Goal: Task Accomplishment & Management: Manage account settings

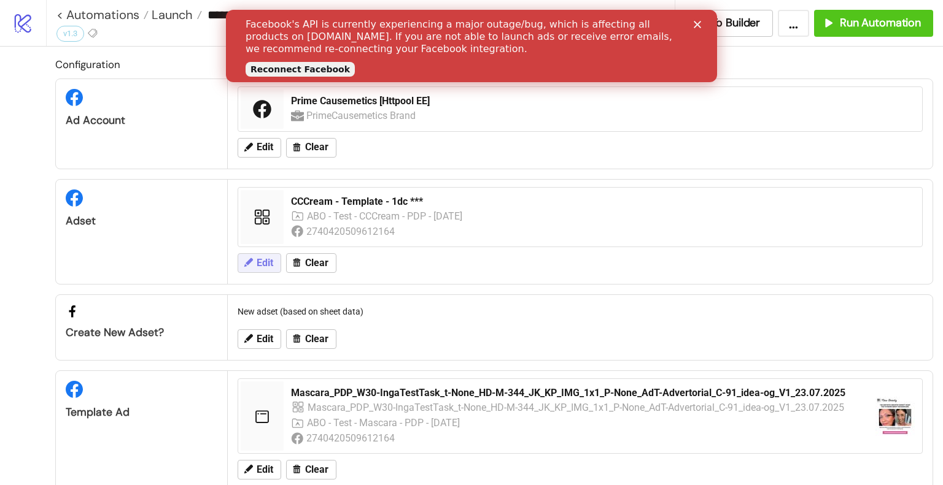
click at [275, 260] on button "Edit" at bounding box center [260, 263] width 44 height 20
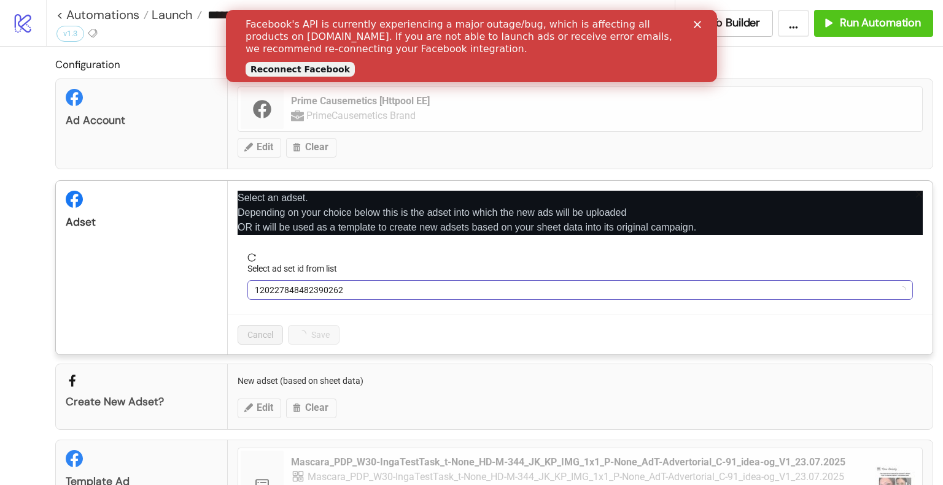
click at [304, 284] on span "120227848482390262" at bounding box center [580, 290] width 651 height 18
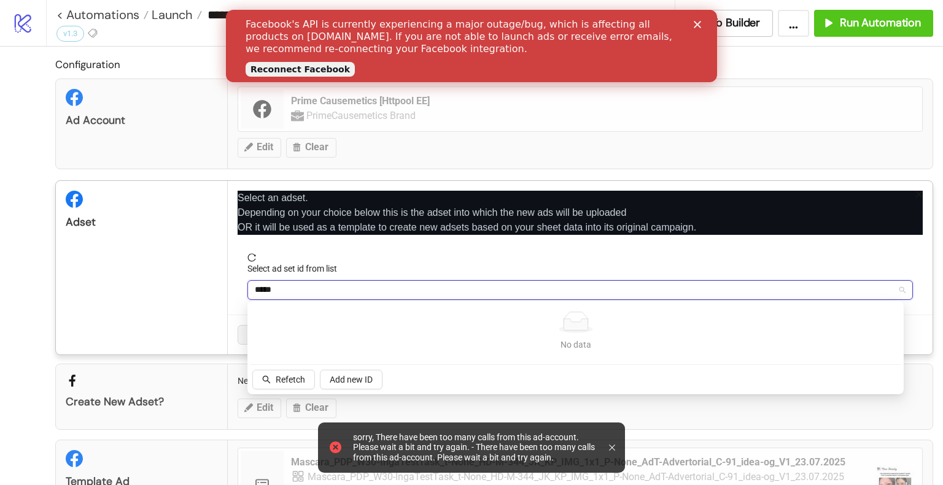
type input "*****"
click at [614, 447] on icon at bounding box center [612, 448] width 6 height 6
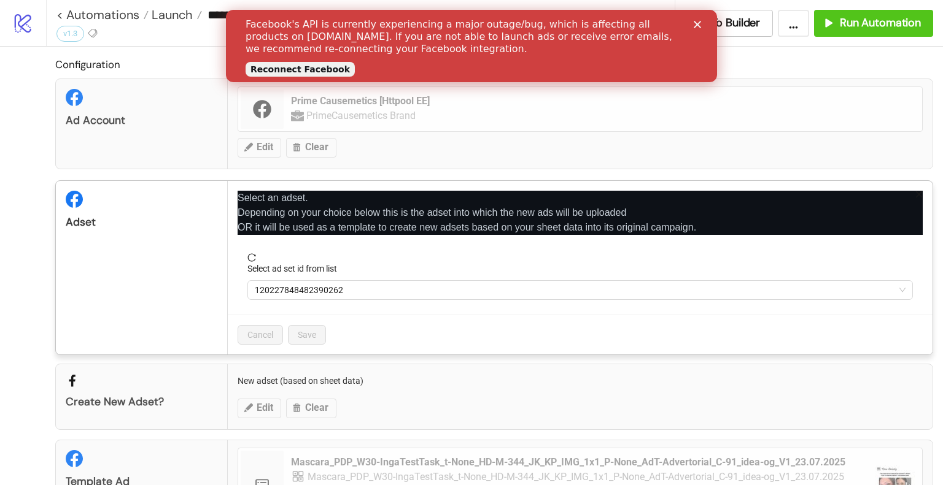
click at [315, 74] on link "Reconnect Facebook" at bounding box center [300, 69] width 109 height 15
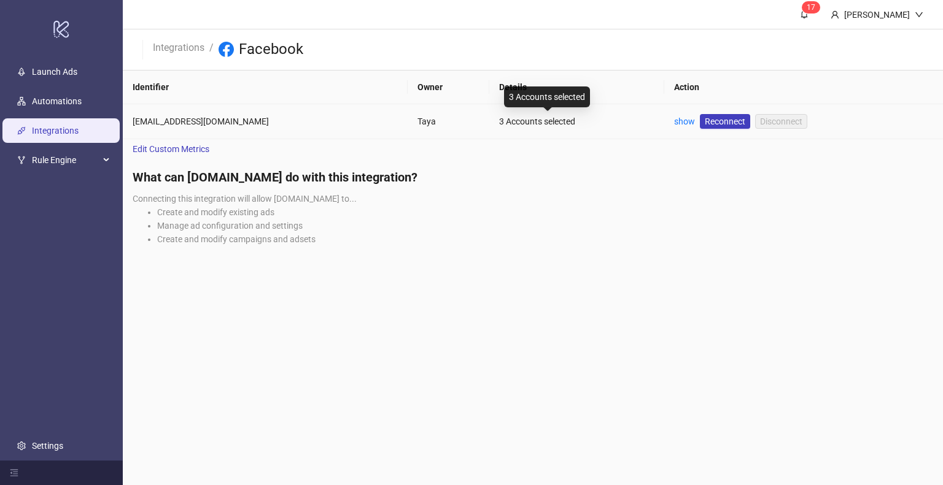
click at [501, 125] on div "3 Accounts selected" at bounding box center [576, 122] width 155 height 14
click at [705, 122] on span "Reconnect" at bounding box center [725, 122] width 41 height 14
click at [674, 122] on link "show" at bounding box center [684, 122] width 21 height 10
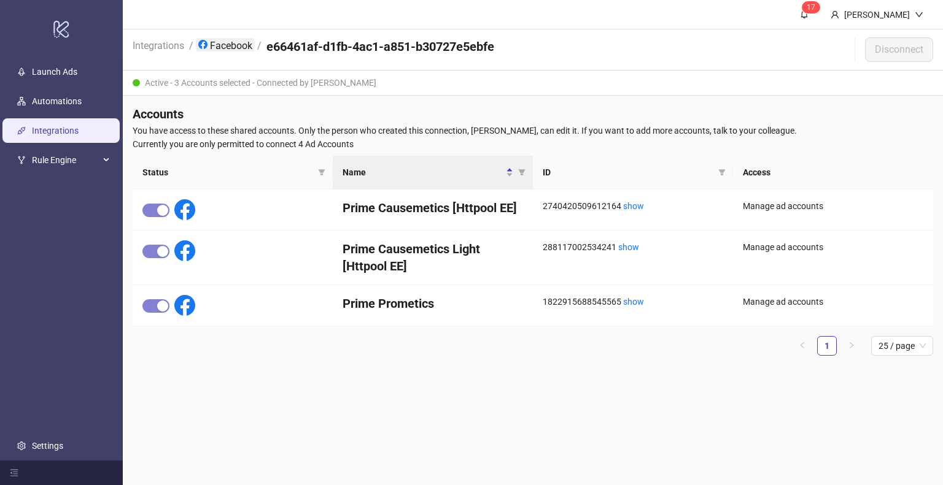
click at [232, 40] on link "Facebook" at bounding box center [225, 45] width 59 height 14
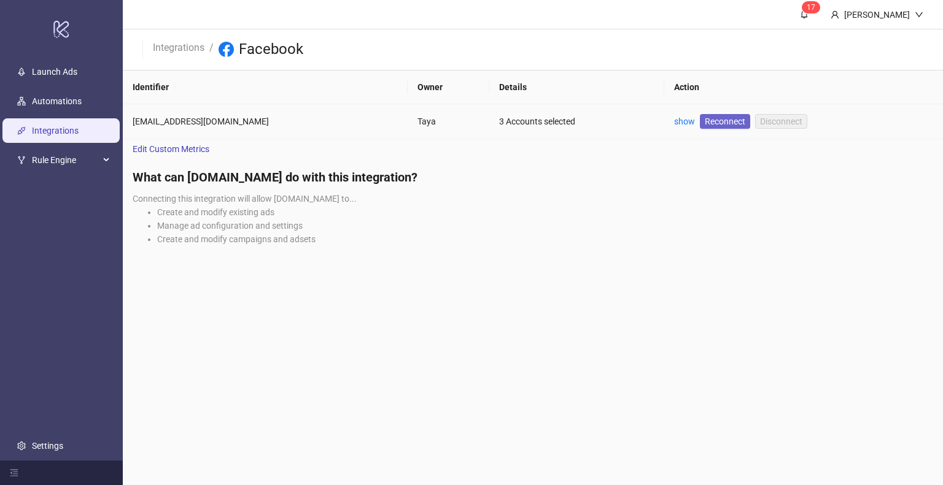
click at [707, 126] on span "Reconnect" at bounding box center [725, 122] width 41 height 14
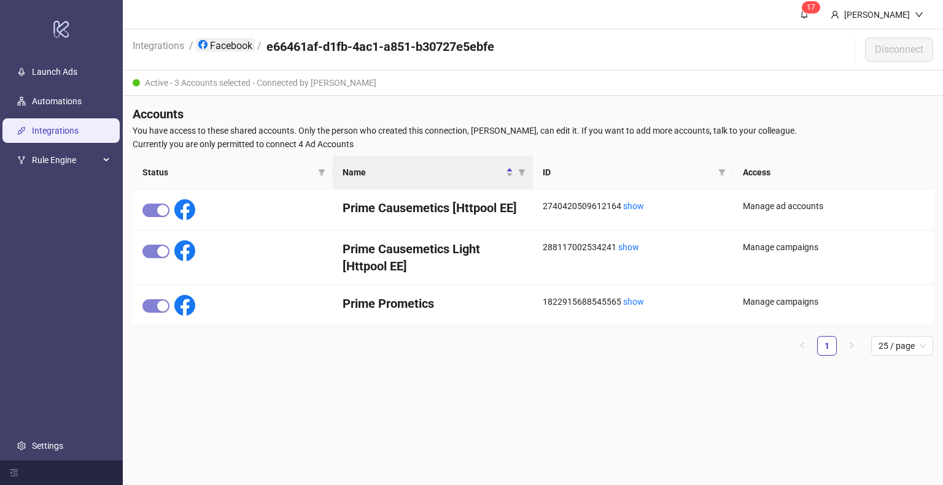
click at [247, 51] on link "Facebook" at bounding box center [225, 45] width 59 height 14
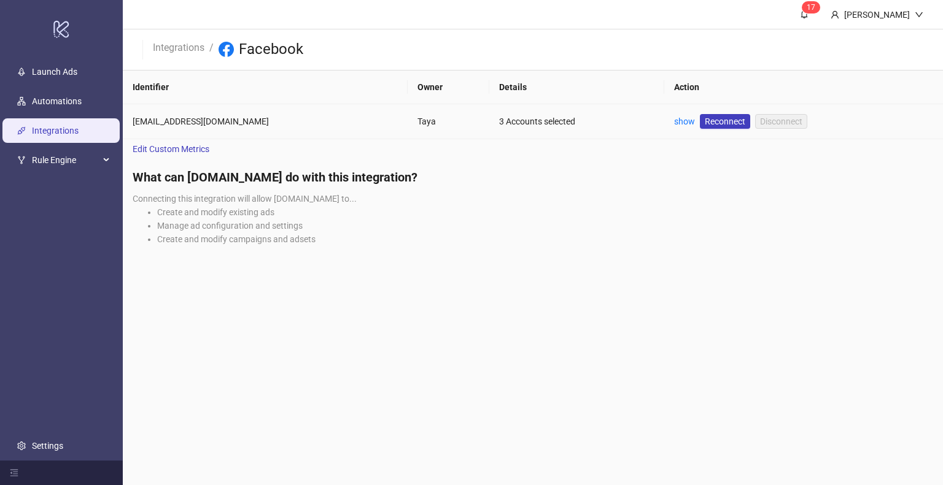
click at [152, 115] on div "taya@primeprometics.com" at bounding box center [265, 122] width 265 height 14
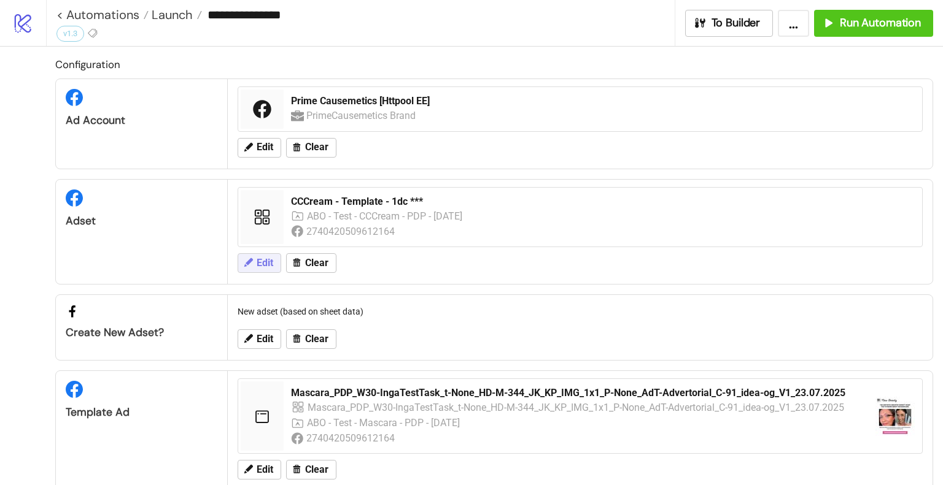
click at [272, 258] on span "Edit" at bounding box center [265, 263] width 17 height 11
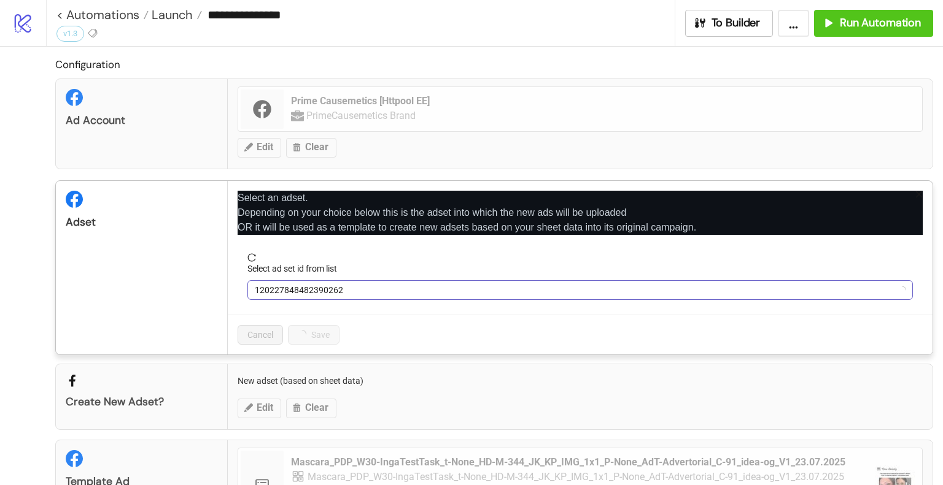
click at [285, 285] on span "120227848482390262" at bounding box center [580, 290] width 651 height 18
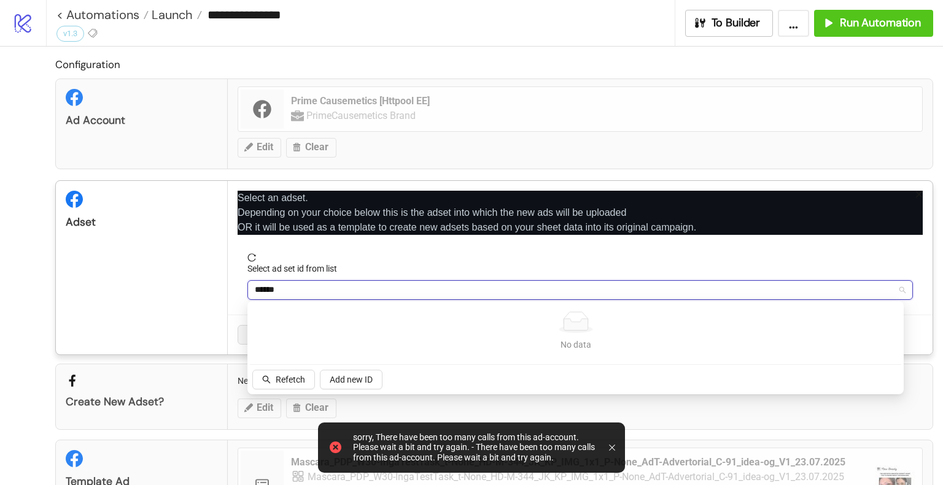
type input "******"
click at [12, 316] on div "Configuration Ad Account Prime Causemetics [Httpool EE] PrimeCausemetics Brand …" at bounding box center [471, 364] width 943 height 634
